Goal: Task Accomplishment & Management: Use online tool/utility

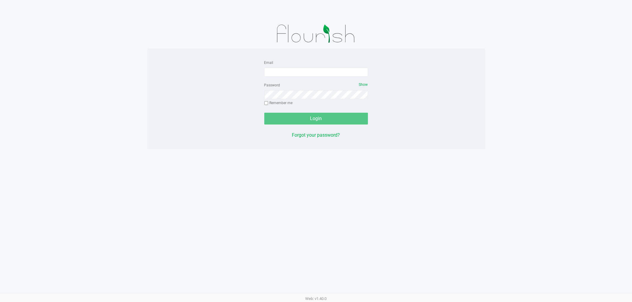
click at [271, 193] on div "Email Password Show Remember me Login Forgot your password? Web: v1.40.0" at bounding box center [316, 151] width 632 height 302
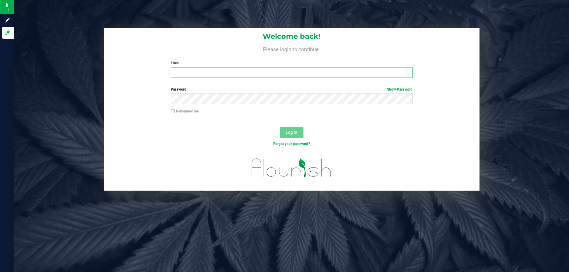
click at [229, 73] on input "Email" at bounding box center [291, 72] width 241 height 11
type input "[EMAIL_ADDRESS][DOMAIN_NAME]"
click at [280, 127] on button "Log In" at bounding box center [292, 132] width 24 height 11
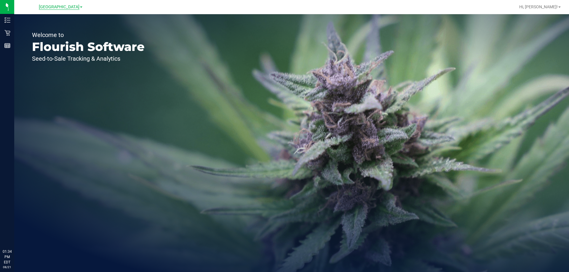
click at [53, 7] on span "[GEOGRAPHIC_DATA]" at bounding box center [59, 6] width 41 height 5
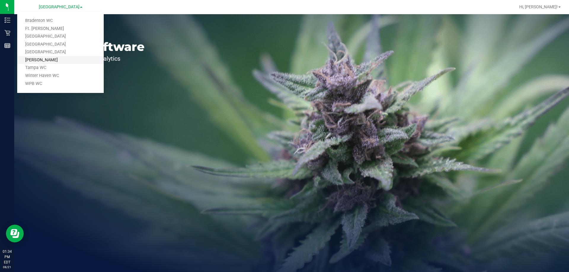
click at [48, 63] on link "[PERSON_NAME]" at bounding box center [60, 60] width 87 height 8
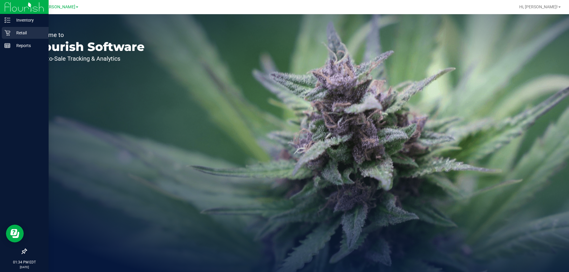
click at [0, 32] on link "Retail" at bounding box center [24, 33] width 49 height 13
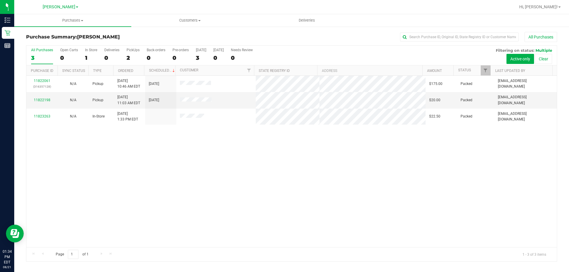
click at [269, 153] on div "11822061 (316357128) N/A Pickup [DATE] 10:46 AM EDT 8/21/2025 $175.00 Packed [E…" at bounding box center [291, 162] width 530 height 172
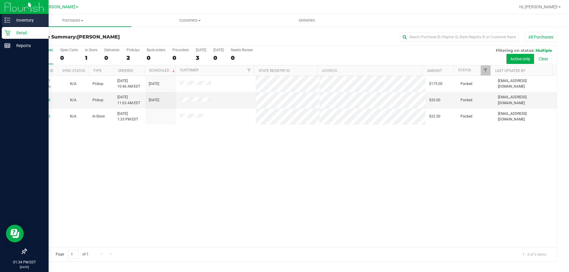
click at [24, 18] on p "Inventory" at bounding box center [28, 20] width 36 height 7
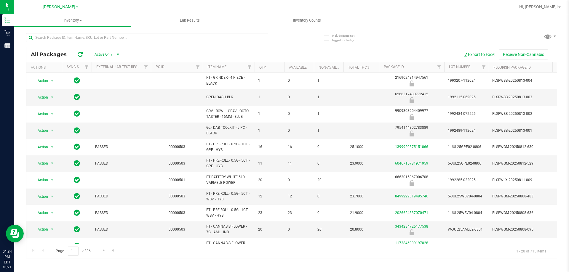
click at [14, 35] on div "Include items not tagged for facility All Packages Active Only Active Only Lab …" at bounding box center [291, 116] width 555 height 181
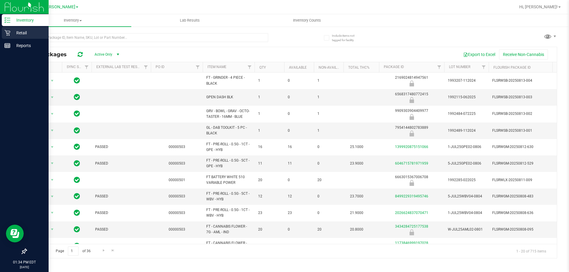
click at [11, 33] on p "Retail" at bounding box center [28, 32] width 36 height 7
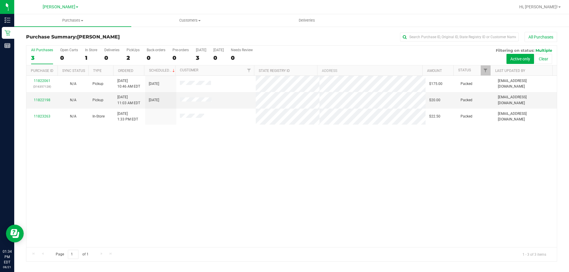
click at [298, 189] on div "11822061 (316357128) N/A Pickup [DATE] 10:46 AM EDT 8/21/2025 $175.00 Packed [E…" at bounding box center [291, 162] width 530 height 172
click at [314, 137] on div "11822061 (316357128) N/A Pickup [DATE] 10:46 AM EDT 8/21/2025 $175.00 Packed [E…" at bounding box center [291, 162] width 530 height 172
